Goal: Navigation & Orientation: Go to known website

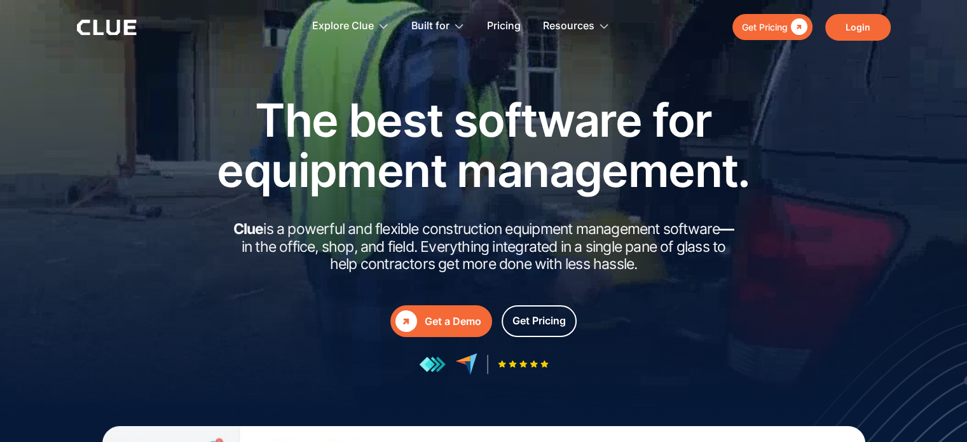
click at [854, 31] on link "Login" at bounding box center [857, 27] width 65 height 27
